Goal: Navigation & Orientation: Understand site structure

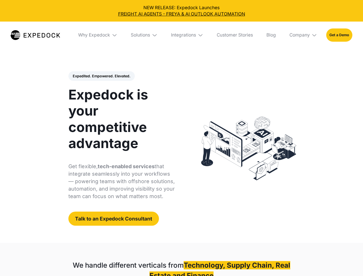
select select
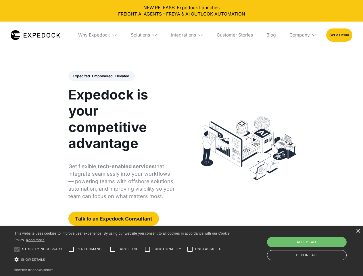
click at [181, 35] on div "Integrations" at bounding box center [183, 35] width 25 height 6
click at [98, 35] on div "Why Expedock" at bounding box center [89, 35] width 32 height 6
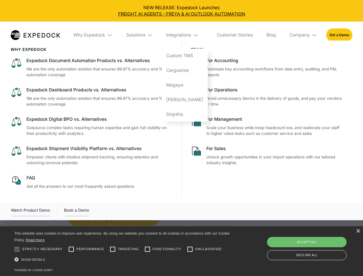
click at [145, 35] on div "Solutions" at bounding box center [135, 35] width 19 height 6
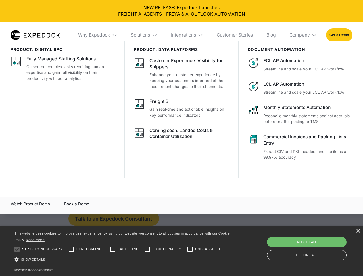
click at [187, 35] on div "Integrations" at bounding box center [183, 35] width 25 height 6
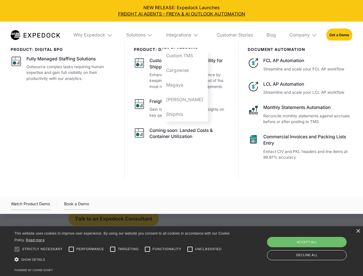
click at [303, 35] on div "Company" at bounding box center [299, 35] width 20 height 6
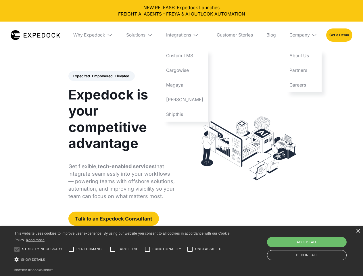
click at [101, 76] on div "Expedited. Empowered. Elevated. Automate Freight Document Extraction at 99.97% …" at bounding box center [121, 148] width 107 height 155
click at [17, 249] on div at bounding box center [16, 248] width 11 height 11
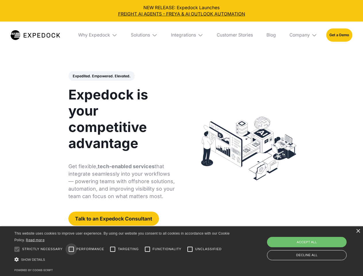
click at [71, 249] on input "Performance" at bounding box center [71, 248] width 11 height 11
checkbox input "true"
click at [113, 249] on input "Targeting" at bounding box center [112, 248] width 11 height 11
checkbox input "true"
click at [147, 249] on input "Functionality" at bounding box center [147, 248] width 11 height 11
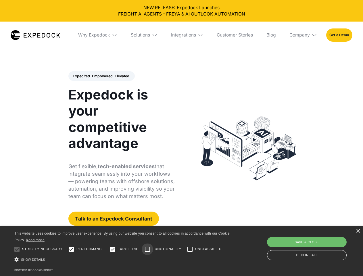
checkbox input "true"
